Goal: Task Accomplishment & Management: Complete application form

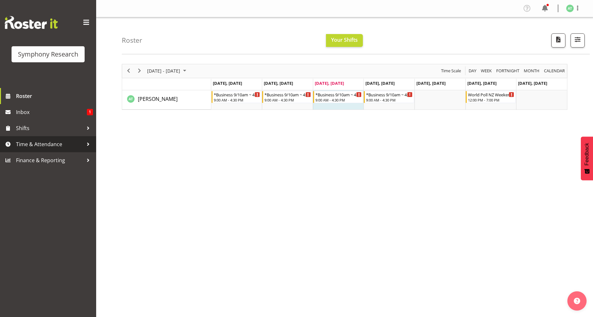
click at [48, 139] on span "Time & Attendance" at bounding box center [49, 144] width 67 height 10
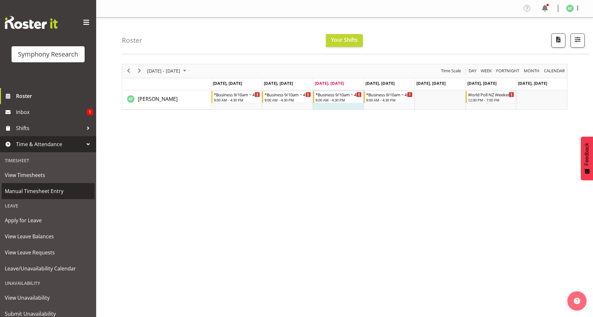
click at [56, 191] on span "Manual Timesheet Entry" at bounding box center [48, 191] width 87 height 10
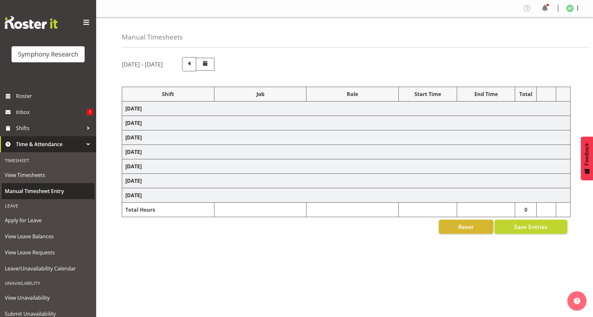
select select "26078"
select select "10527"
select select "47"
select select "26078"
select select "10242"
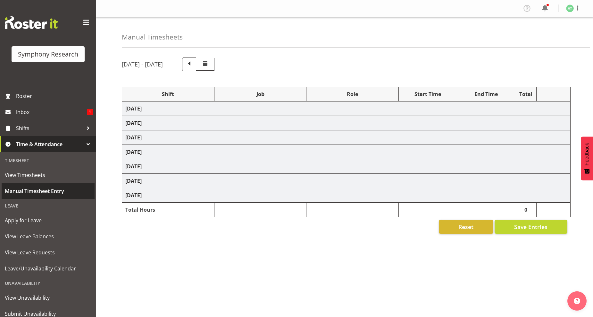
select select "26078"
select select "10242"
select select "47"
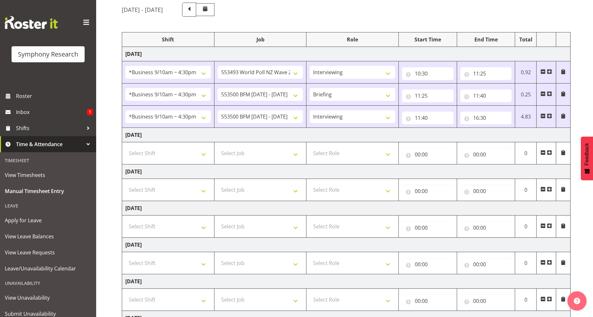
scroll to position [71, 0]
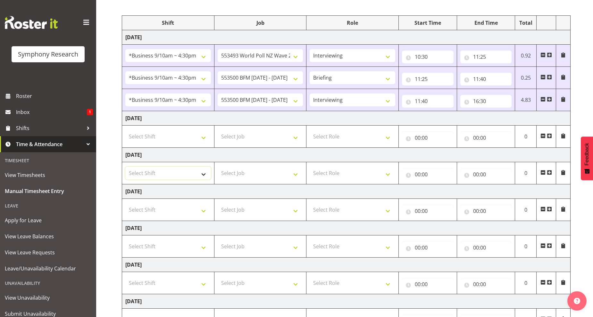
click at [204, 176] on select "Select Shift !!Weekend Residential (Roster IT Shift Label) *Business 9/10am ~ 4…" at bounding box center [168, 172] width 86 height 13
select select "26078"
click at [125, 167] on select "Select Shift !!Weekend Residential (Roster IT Shift Label) *Business 9/10am ~ 4…" at bounding box center [168, 172] width 86 height 13
click at [294, 175] on select "Select Job 550060 IF Admin 553492 World Poll Aus Wave 2 Main 2025 553493 World …" at bounding box center [261, 172] width 86 height 13
click at [295, 173] on select "Select Job 550060 IF Admin 553492 World Poll Aus Wave 2 Main 2025 553493 World …" at bounding box center [261, 172] width 86 height 13
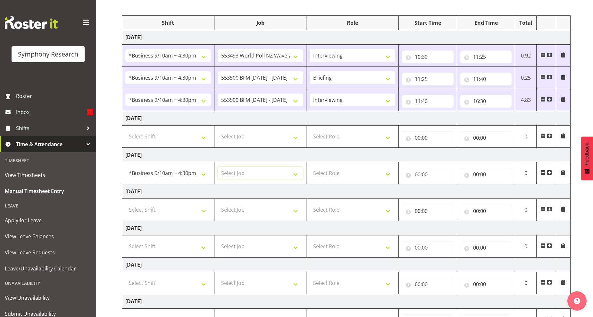
select select "10242"
click at [218, 167] on select "Select Job 550060 IF Admin 553492 World Poll Aus Wave 2 Main 2025 553493 World …" at bounding box center [261, 172] width 86 height 13
click at [387, 174] on select "Select Role Briefing Interviewing" at bounding box center [353, 172] width 86 height 13
select select "297"
click at [310, 167] on select "Select Role Briefing Interviewing" at bounding box center [353, 172] width 86 height 13
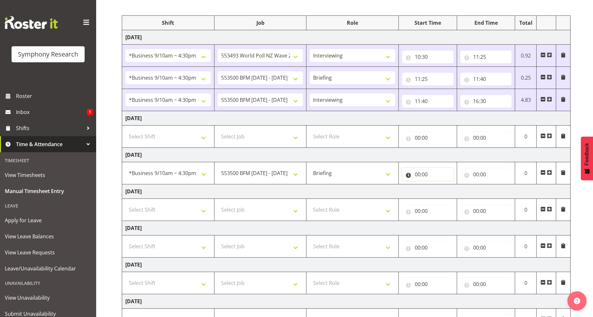
click at [420, 173] on input "00:00" at bounding box center [428, 174] width 52 height 13
click at [445, 190] on select "00 01 02 03 04 05 06 07 08 09 10 11 12 13 14 15 16 17 18 19 20 21 22 23" at bounding box center [446, 190] width 14 height 13
select select "10"
click at [439, 185] on select "00 01 02 03 04 05 06 07 08 09 10 11 12 13 14 15 16 17 18 19 20 21 22 23" at bounding box center [446, 190] width 14 height 13
type input "10:00"
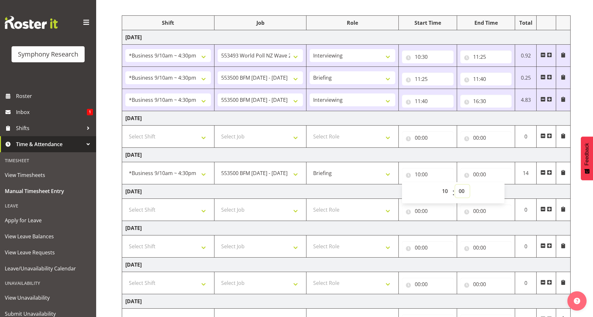
click at [462, 192] on select "00 01 02 03 04 05 06 07 08 09 10 11 12 13 14 15 16 17 18 19 20 21 22 23 24 25 2…" at bounding box center [462, 190] width 14 height 13
select select "30"
click at [455, 185] on select "00 01 02 03 04 05 06 07 08 09 10 11 12 13 14 15 16 17 18 19 20 21 22 23 24 25 2…" at bounding box center [462, 190] width 14 height 13
type input "10:30"
click at [477, 175] on input "00:00" at bounding box center [487, 174] width 52 height 13
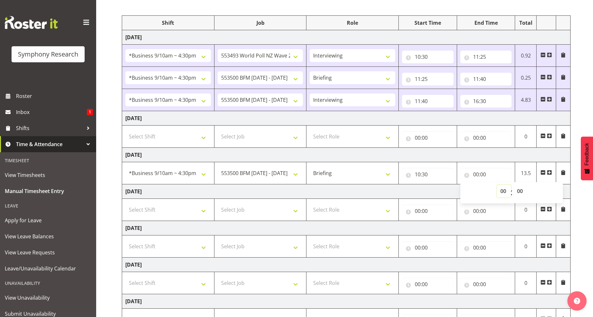
click at [503, 193] on select "00 01 02 03 04 05 06 07 08 09 10 11 12 13 14 15 16 17 18 19 20 21 22 23" at bounding box center [504, 190] width 14 height 13
select select "10"
click at [497, 185] on select "00 01 02 03 04 05 06 07 08 09 10 11 12 13 14 15 16 17 18 19 20 21 22 23" at bounding box center [504, 190] width 14 height 13
type input "10:00"
click at [520, 191] on select "00 01 02 03 04 05 06 07 08 09 10 11 12 13 14 15 16 17 18 19 20 21 22 23 24 25 2…" at bounding box center [521, 190] width 14 height 13
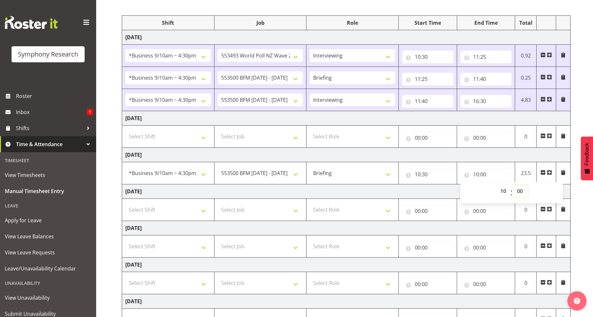
select select "36"
click at [514, 185] on select "00 01 02 03 04 05 06 07 08 09 10 11 12 13 14 15 16 17 18 19 20 21 22 23 24 25 2…" at bounding box center [521, 190] width 14 height 13
type input "10:36"
click at [549, 172] on span at bounding box center [549, 172] width 5 height 5
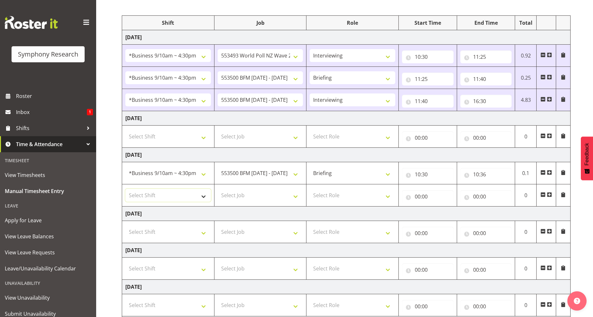
click at [204, 198] on select "Select Shift !!Weekend Residential (Roster IT Shift Label) *Business 9/10am ~ 4…" at bounding box center [168, 195] width 86 height 13
select select "26078"
click at [125, 189] on select "Select Shift !!Weekend Residential (Roster IT Shift Label) *Business 9/10am ~ 4…" at bounding box center [168, 195] width 86 height 13
click at [297, 199] on select "Select Job 550060 IF Admin 553492 World Poll Aus Wave 2 Main 2025 553493 World …" at bounding box center [261, 195] width 86 height 13
select select "10242"
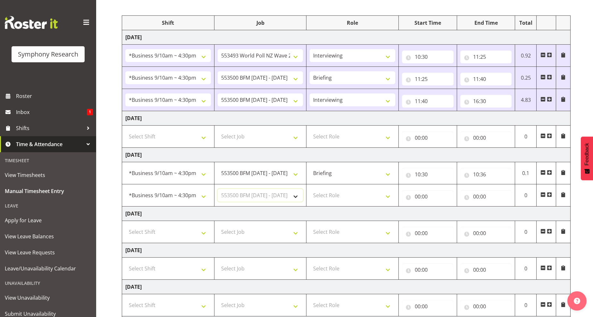
click at [218, 189] on select "Select Job 550060 IF Admin 553492 World Poll Aus Wave 2 Main 2025 553493 World …" at bounding box center [261, 195] width 86 height 13
drag, startPoint x: 390, startPoint y: 199, endPoint x: 353, endPoint y: 201, distance: 36.6
click at [390, 199] on select "Select Role Briefing Interviewing" at bounding box center [353, 195] width 86 height 13
select select "47"
click at [310, 189] on select "Select Role Briefing Interviewing" at bounding box center [353, 195] width 86 height 13
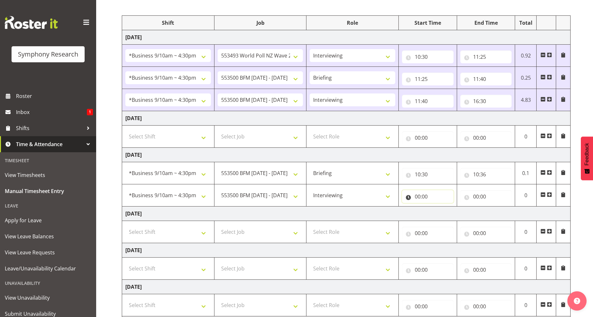
click at [424, 198] on input "00:00" at bounding box center [428, 196] width 52 height 13
click at [447, 214] on select "00 01 02 03 04 05 06 07 08 09 10 11 12 13 14 15 16 17 18 19 20 21 22 23" at bounding box center [446, 213] width 14 height 13
select select "10"
click at [439, 207] on select "00 01 02 03 04 05 06 07 08 09 10 11 12 13 14 15 16 17 18 19 20 21 22 23" at bounding box center [446, 213] width 14 height 13
type input "10:00"
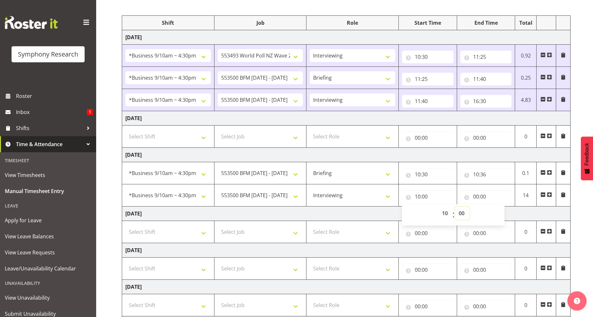
drag, startPoint x: 464, startPoint y: 214, endPoint x: 468, endPoint y: 209, distance: 7.1
click at [464, 214] on select "00 01 02 03 04 05 06 07 08 09 10 11 12 13 14 15 16 17 18 19 20 21 22 23 24 25 2…" at bounding box center [462, 213] width 14 height 13
select select "36"
click at [455, 207] on select "00 01 02 03 04 05 06 07 08 09 10 11 12 13 14 15 16 17 18 19 20 21 22 23 24 25 2…" at bounding box center [462, 213] width 14 height 13
type input "10:36"
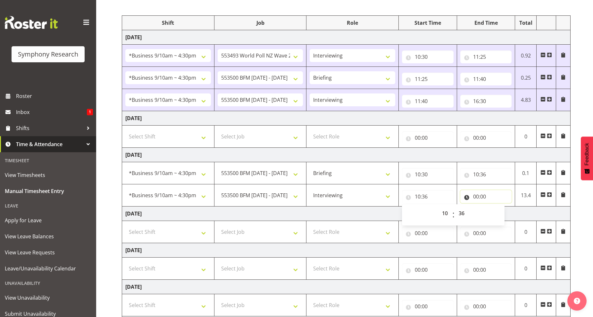
click at [477, 198] on input "00:00" at bounding box center [487, 196] width 52 height 13
drag, startPoint x: 504, startPoint y: 213, endPoint x: 504, endPoint y: 207, distance: 6.4
click at [504, 212] on select "00 01 02 03 04 05 06 07 08 09 10 11 12 13 14 15 16 17 18 19 20 21 22 23" at bounding box center [504, 213] width 14 height 13
select select "11"
click at [497, 207] on select "00 01 02 03 04 05 06 07 08 09 10 11 12 13 14 15 16 17 18 19 20 21 22 23" at bounding box center [504, 213] width 14 height 13
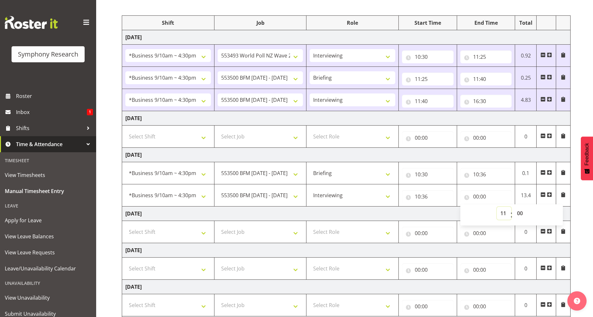
type input "11:00"
drag, startPoint x: 521, startPoint y: 213, endPoint x: 520, endPoint y: 208, distance: 4.2
click at [520, 212] on select "00 01 02 03 04 05 06 07 08 09 10 11 12 13 14 15 16 17 18 19 20 21 22 23 24 25 2…" at bounding box center [521, 213] width 14 height 13
select select "36"
click at [514, 207] on select "00 01 02 03 04 05 06 07 08 09 10 11 12 13 14 15 16 17 18 19 20 21 22 23 24 25 2…" at bounding box center [521, 213] width 14 height 13
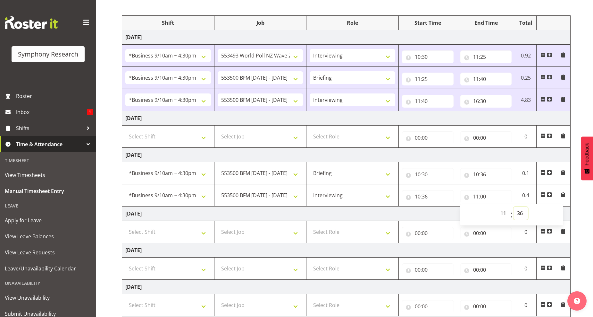
type input "11:36"
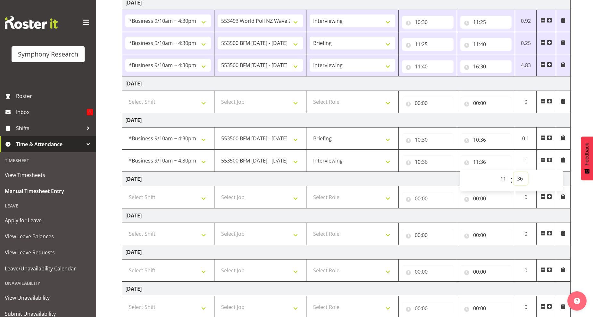
scroll to position [149, 0]
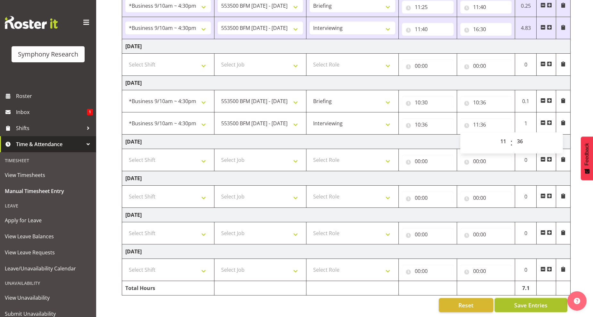
click at [528, 300] on span "Save Entries" at bounding box center [530, 304] width 33 height 8
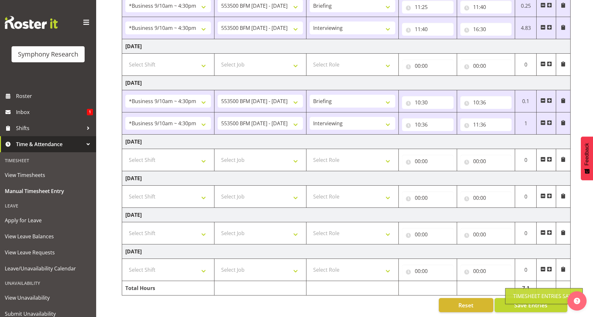
click at [539, 302] on div "Timesheet Entries Save" at bounding box center [544, 296] width 78 height 16
click at [533, 301] on span "Save Entries" at bounding box center [530, 304] width 33 height 8
click at [532, 300] on span "Save Entries" at bounding box center [530, 304] width 33 height 8
click at [527, 300] on span "Save Entries" at bounding box center [530, 304] width 33 height 8
